Goal: Task Accomplishment & Management: Manage account settings

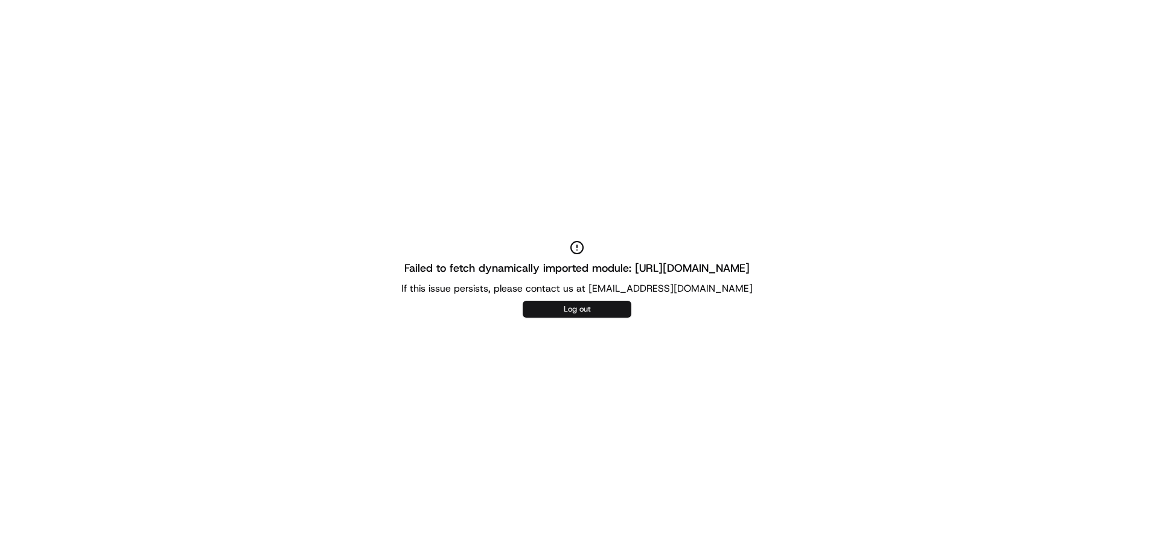
click at [592, 302] on button "Log out" at bounding box center [577, 309] width 109 height 17
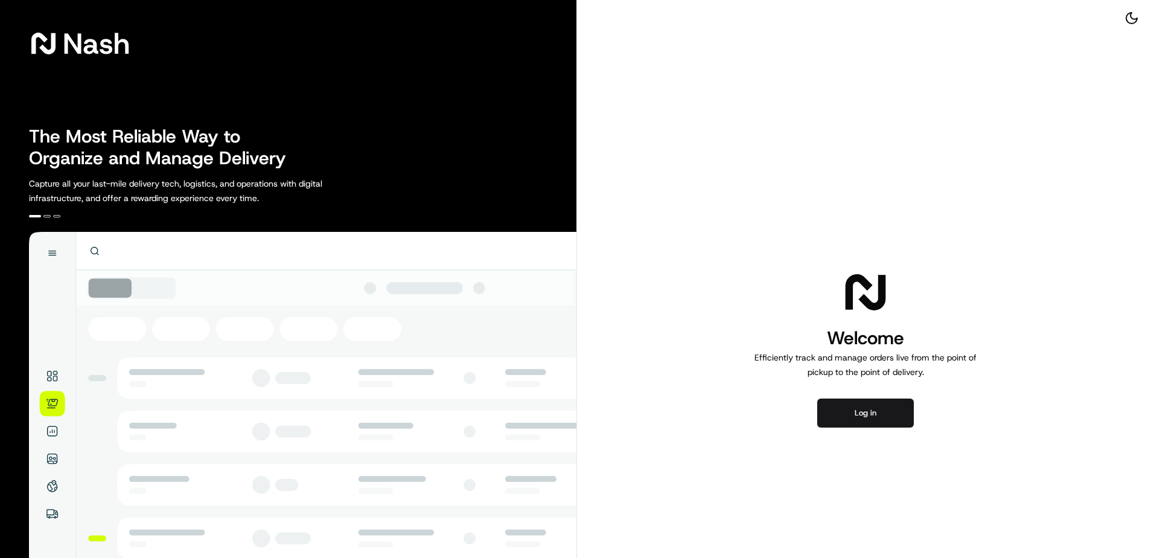
click at [873, 432] on div "Welcome Efficiently track and manage orders live from the point of pickup to th…" at bounding box center [865, 347] width 577 height 695
click at [870, 413] on button "Log in" at bounding box center [865, 412] width 97 height 29
